Goal: Transaction & Acquisition: Purchase product/service

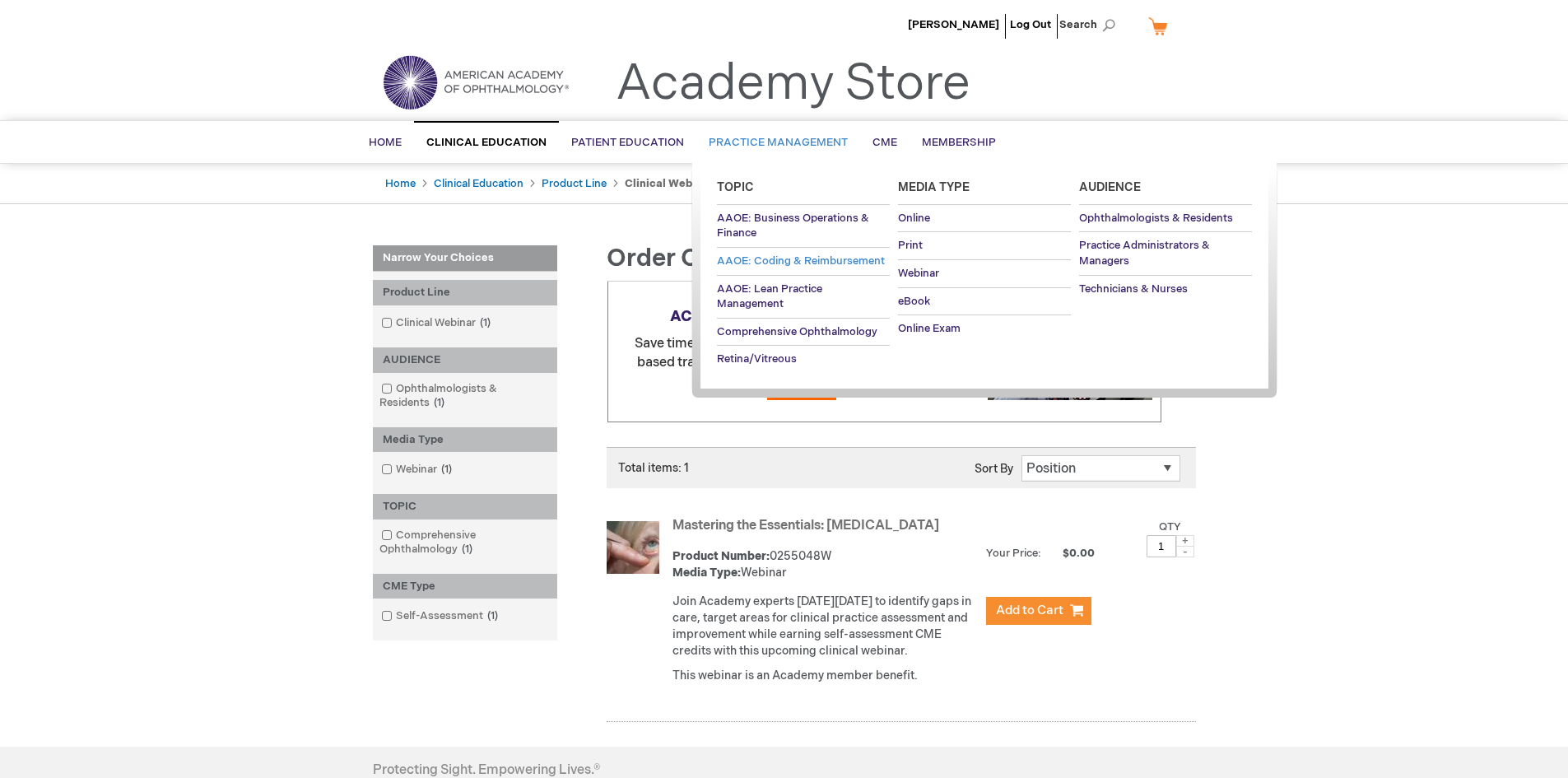
click at [825, 254] on span "AAOE: Coding & Reimbursement" at bounding box center [801, 261] width 168 height 13
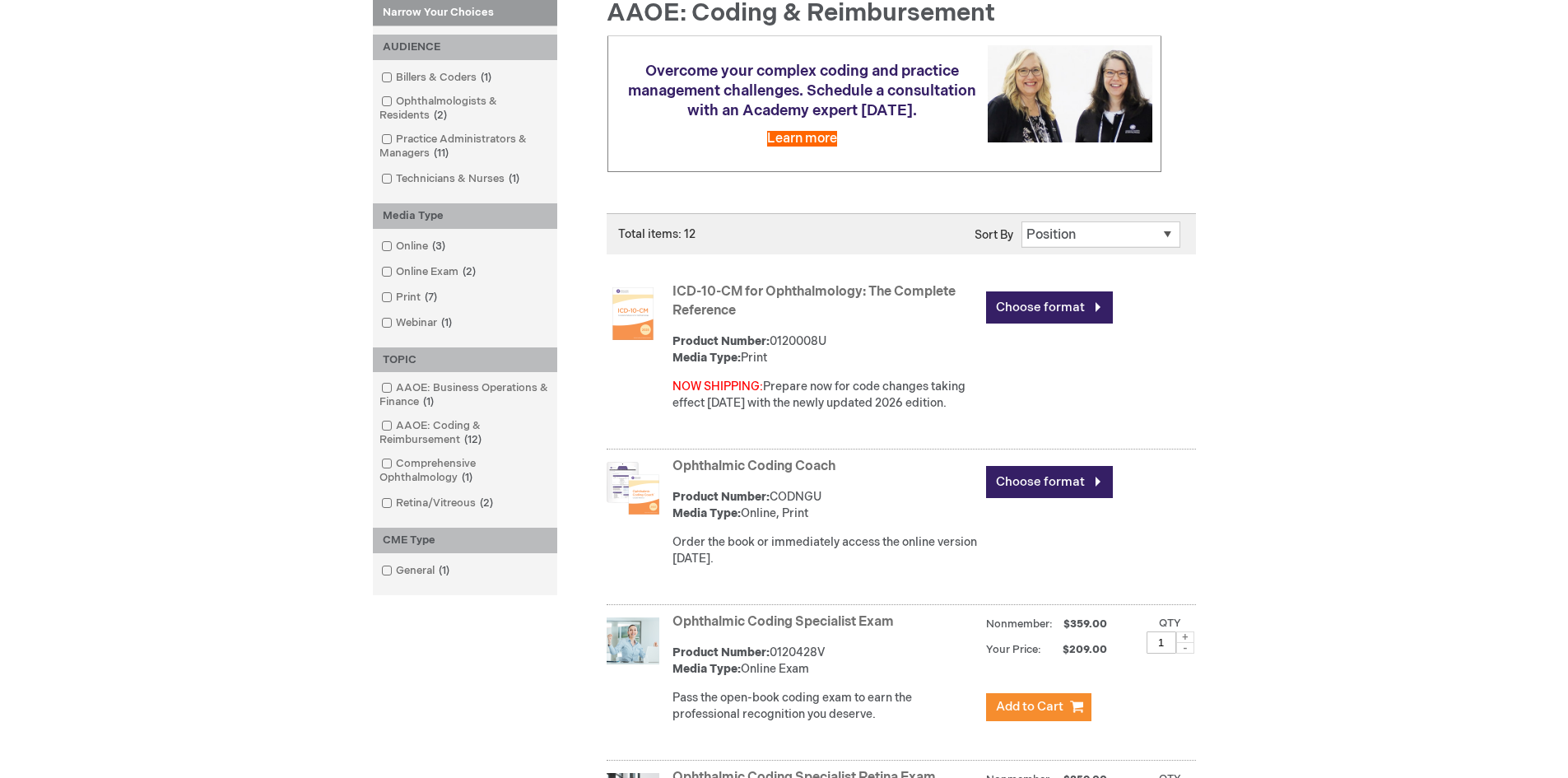
scroll to position [248, 0]
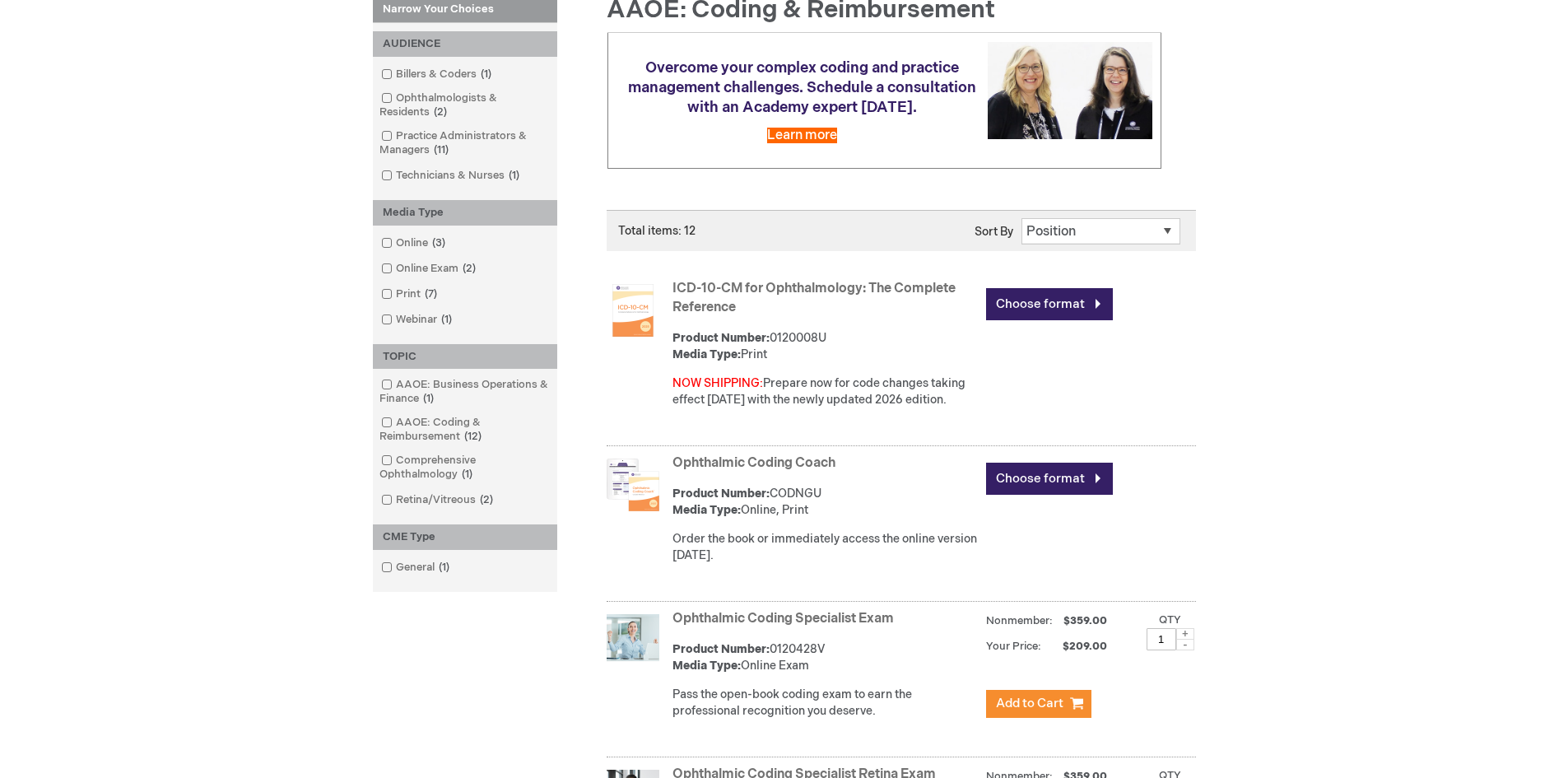
click at [886, 284] on link "ICD-10-CM for Ophthalmology: The Complete Reference" at bounding box center [814, 297] width 283 height 34
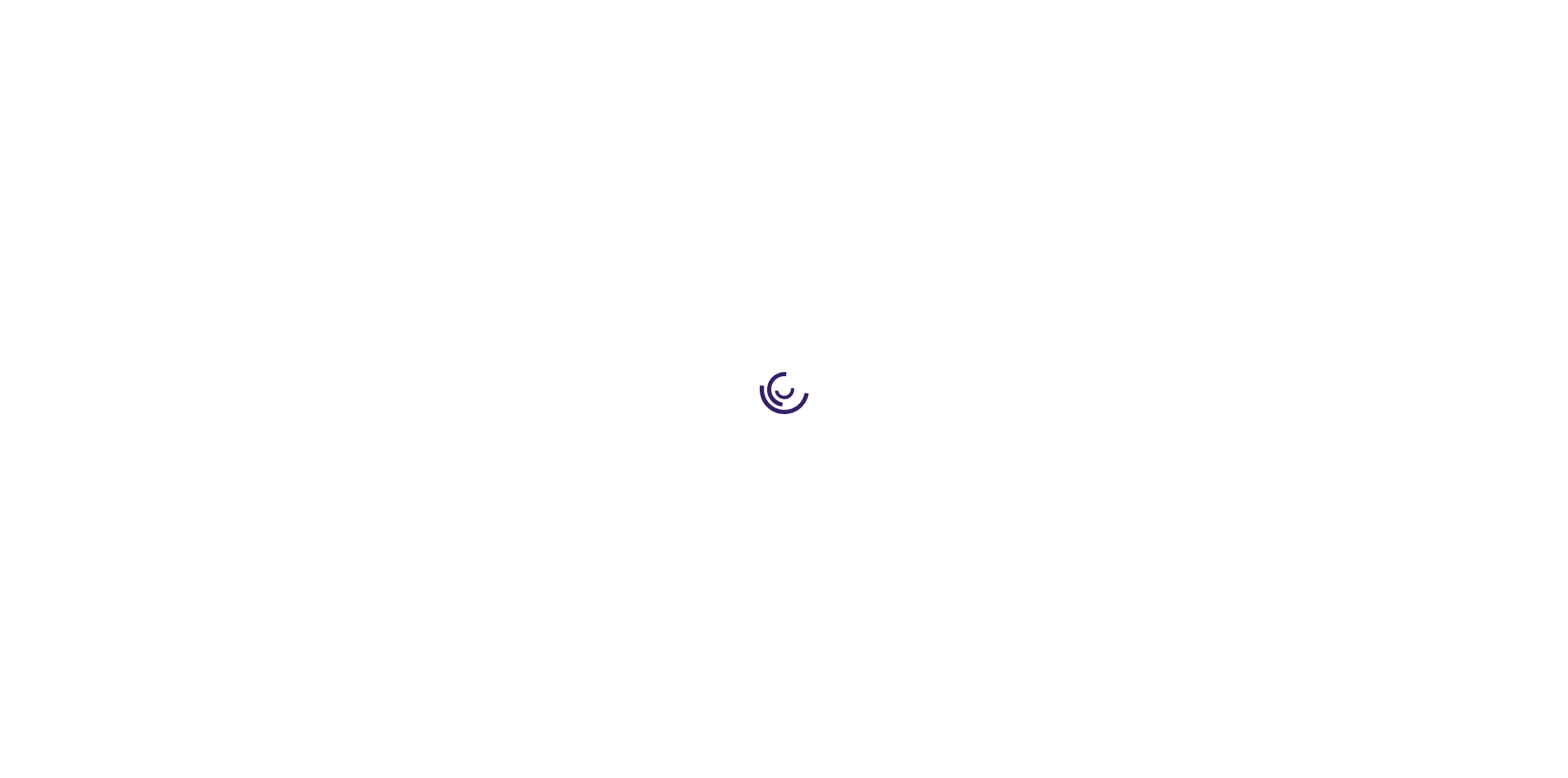
type input "0"
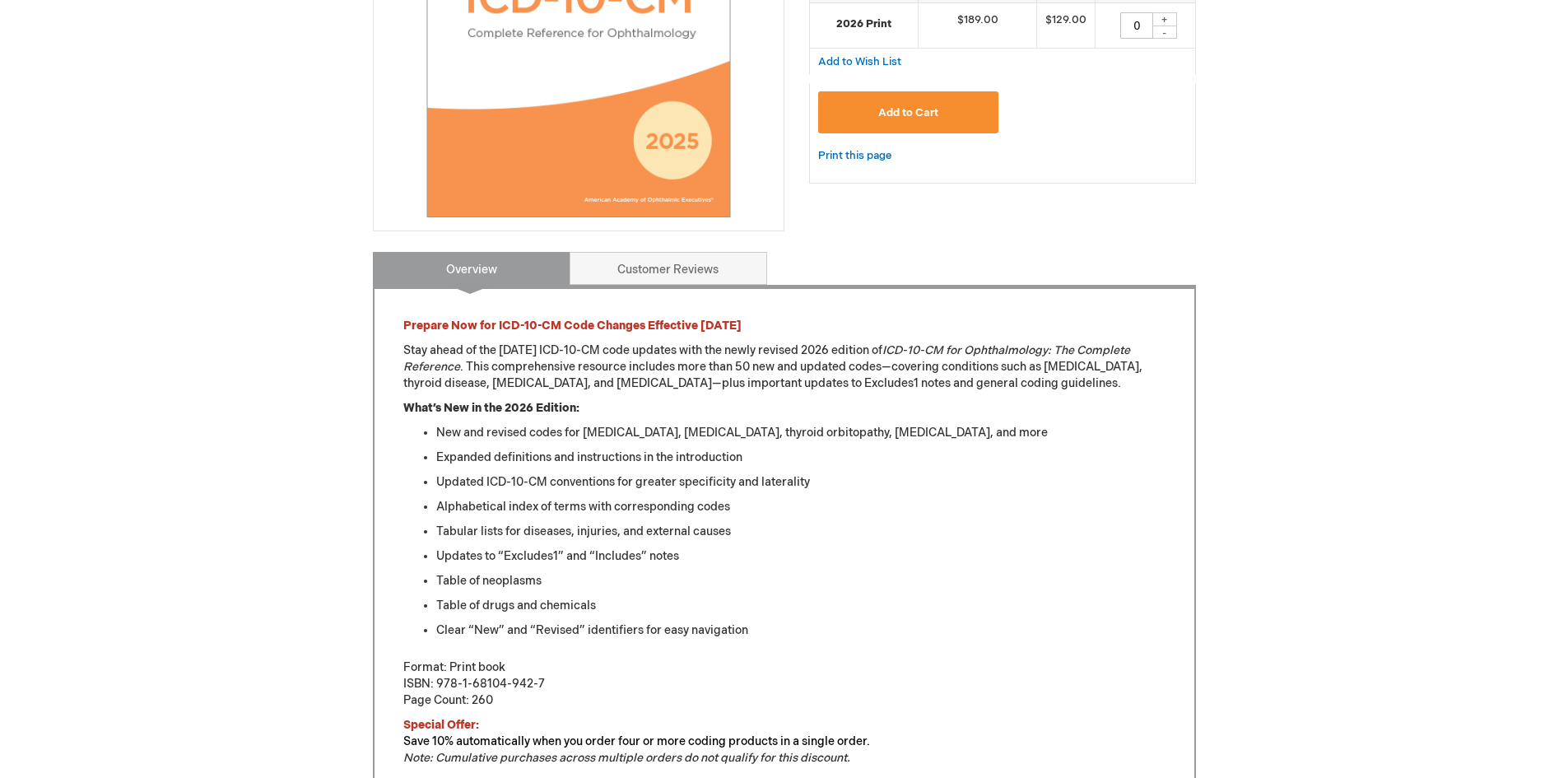
scroll to position [72, 0]
